Goal: Transaction & Acquisition: Subscribe to service/newsletter

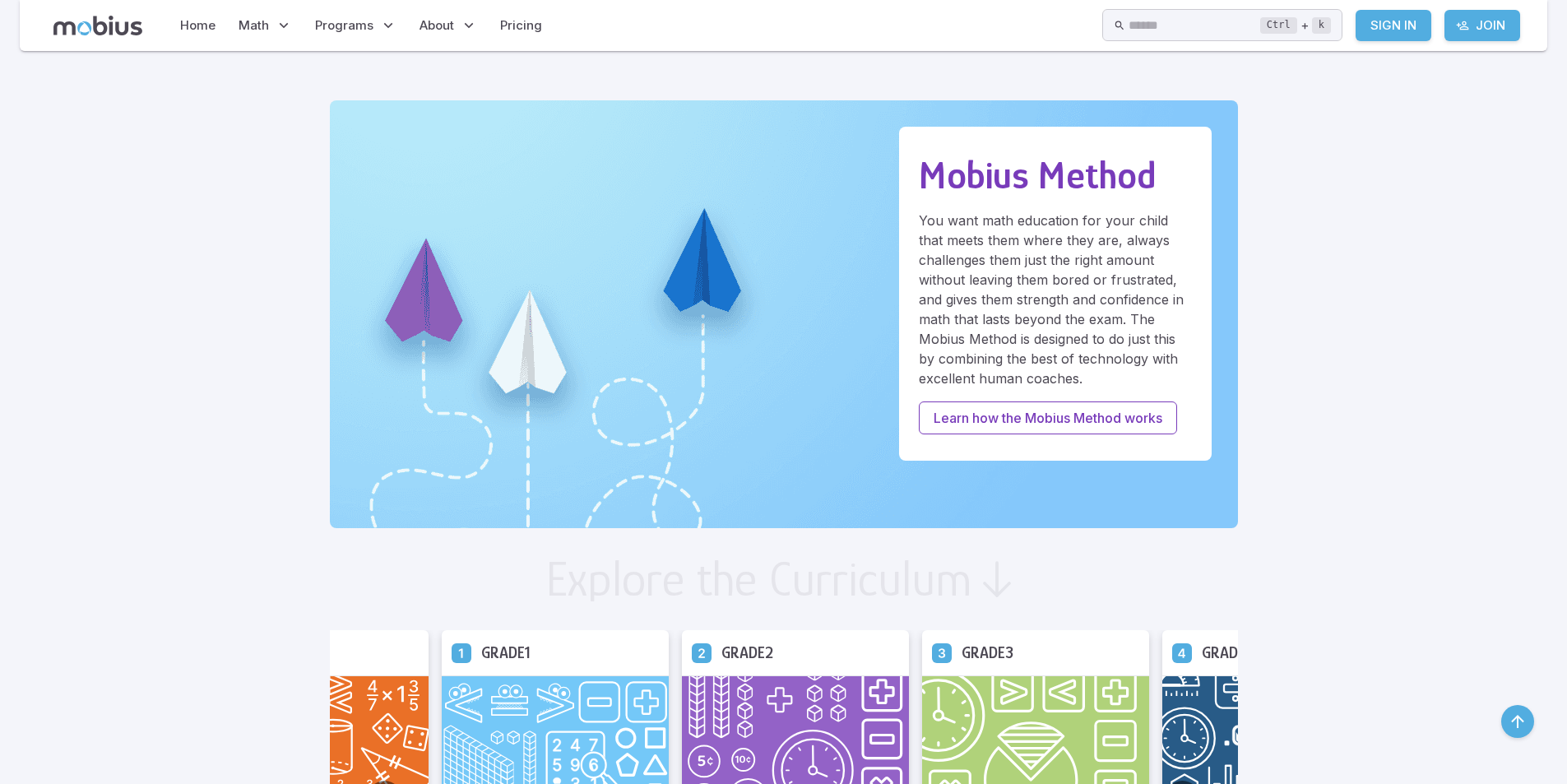
scroll to position [822, 0]
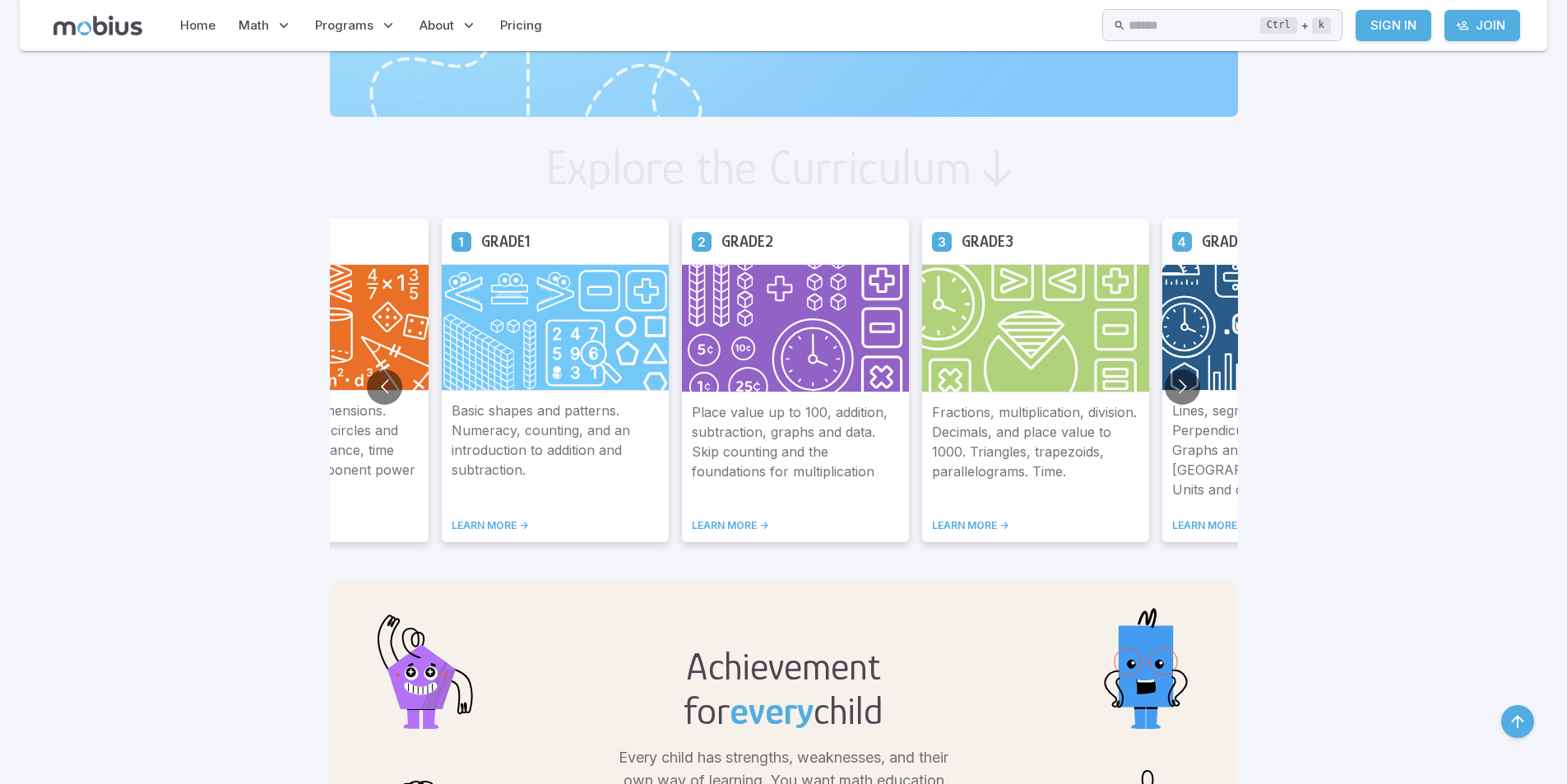
click at [1171, 372] on img at bounding box center [1276, 327] width 227 height 126
click at [1171, 373] on button "Go to next slide" at bounding box center [1183, 387] width 35 height 35
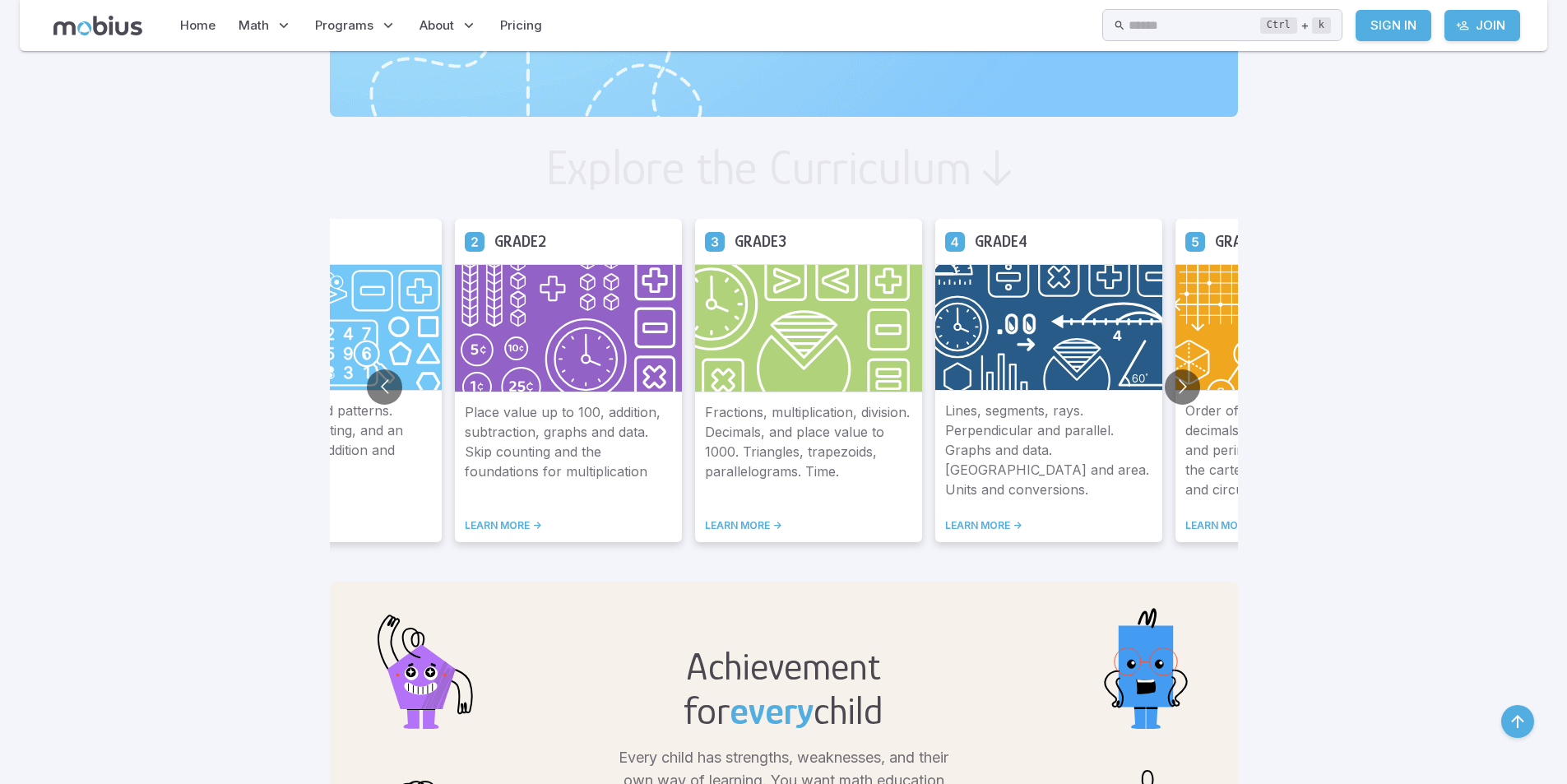
click at [1094, 387] on img at bounding box center [1048, 327] width 227 height 126
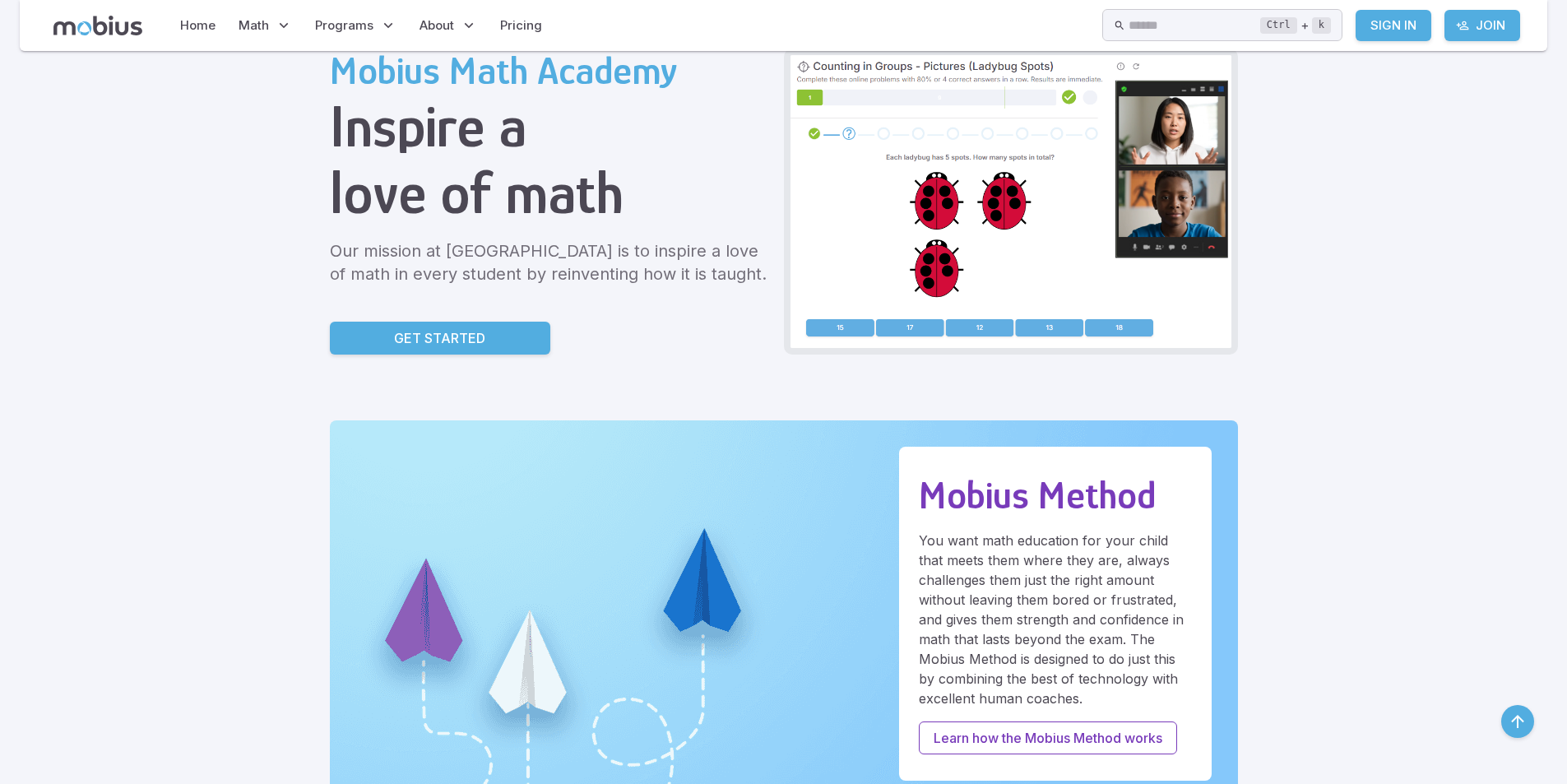
scroll to position [82, 0]
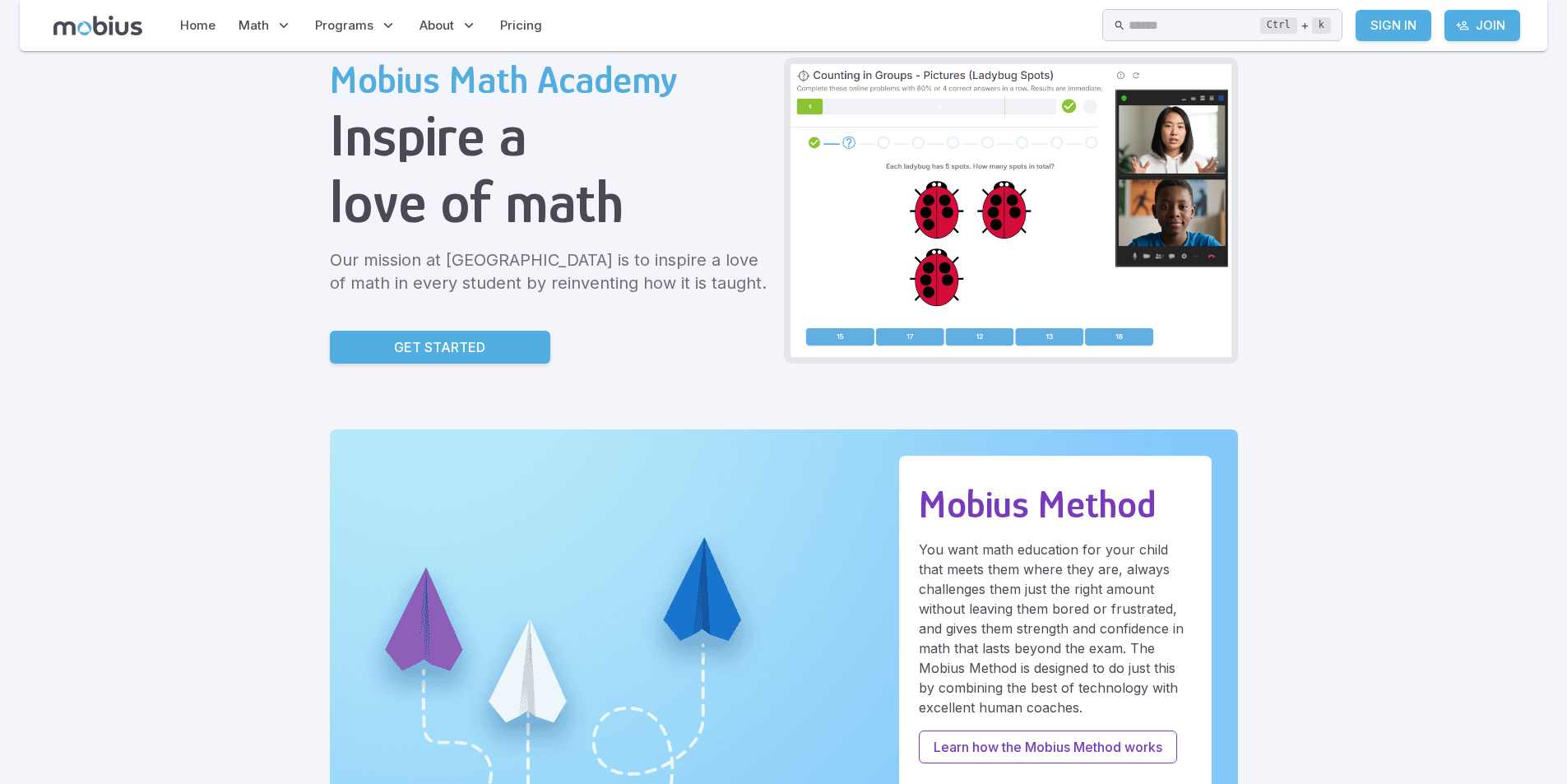
click at [554, 350] on div "Mobius Math Academy Inspire a love of math Our mission at [GEOGRAPHIC_DATA] is …" at bounding box center [549, 210] width 441 height 305
click at [519, 349] on link "Get Started" at bounding box center [440, 346] width 221 height 33
